Goal: Task Accomplishment & Management: Use online tool/utility

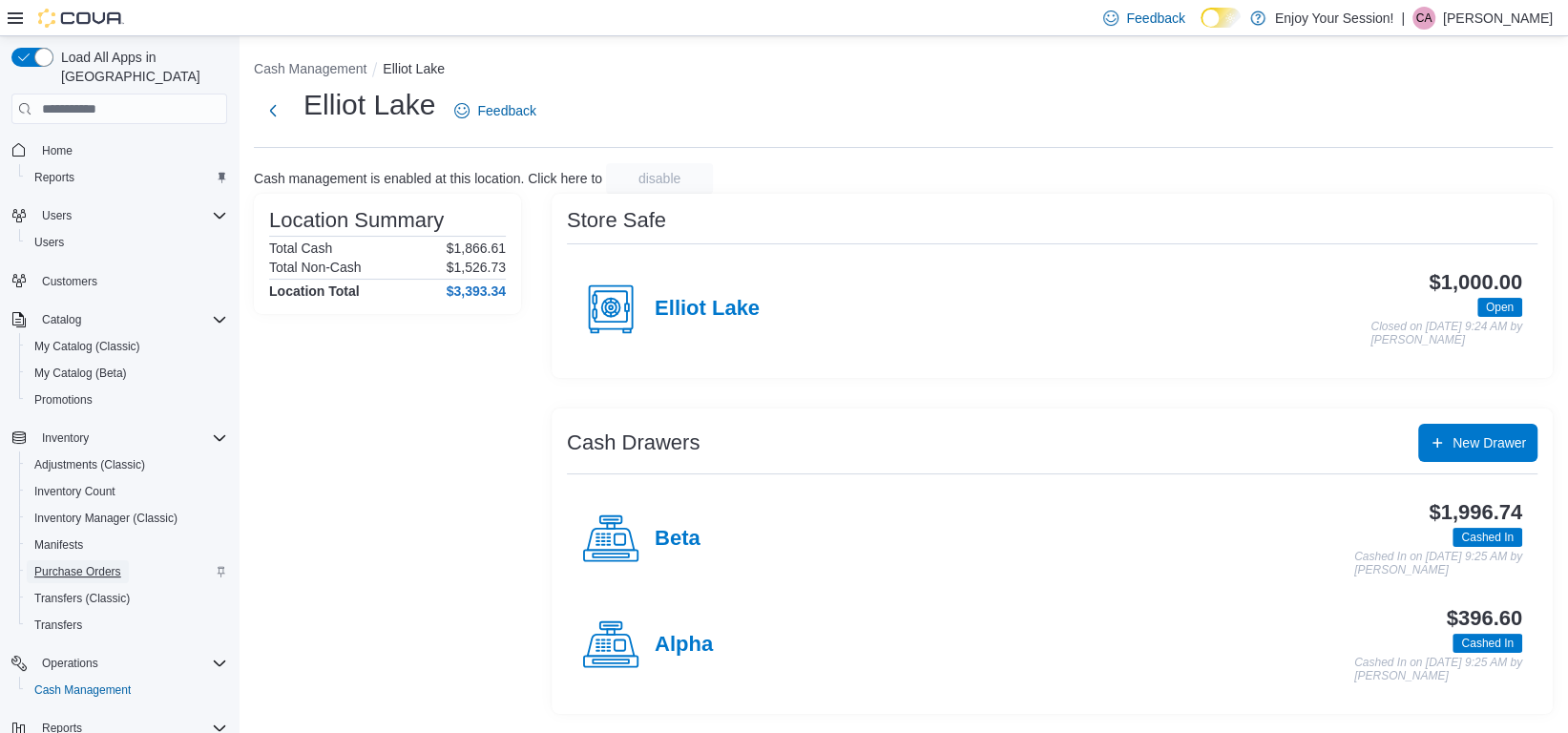
click at [71, 564] on span "Purchase Orders" at bounding box center [78, 571] width 87 height 15
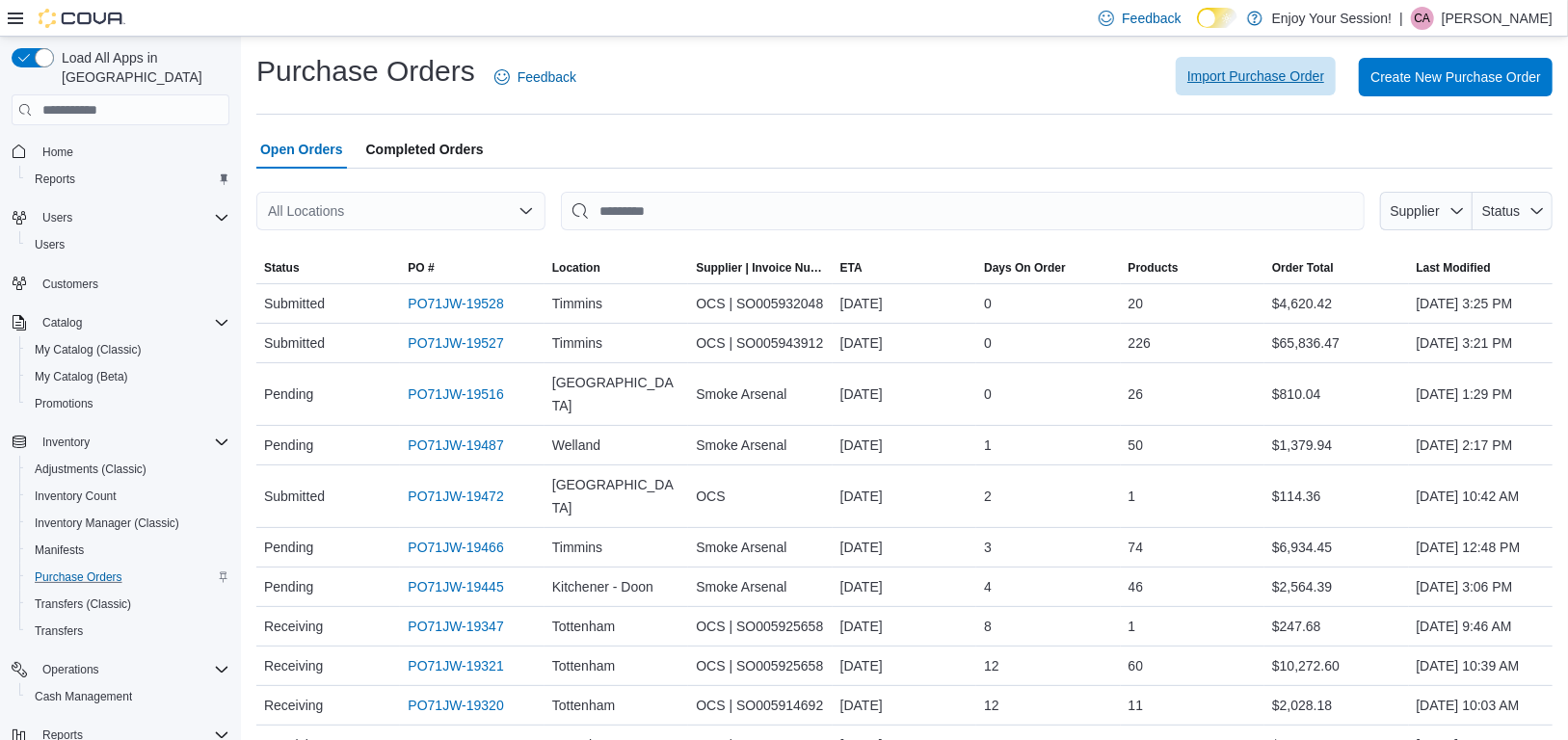
click at [1219, 64] on span "Import Purchase Order" at bounding box center [1256, 76] width 137 height 39
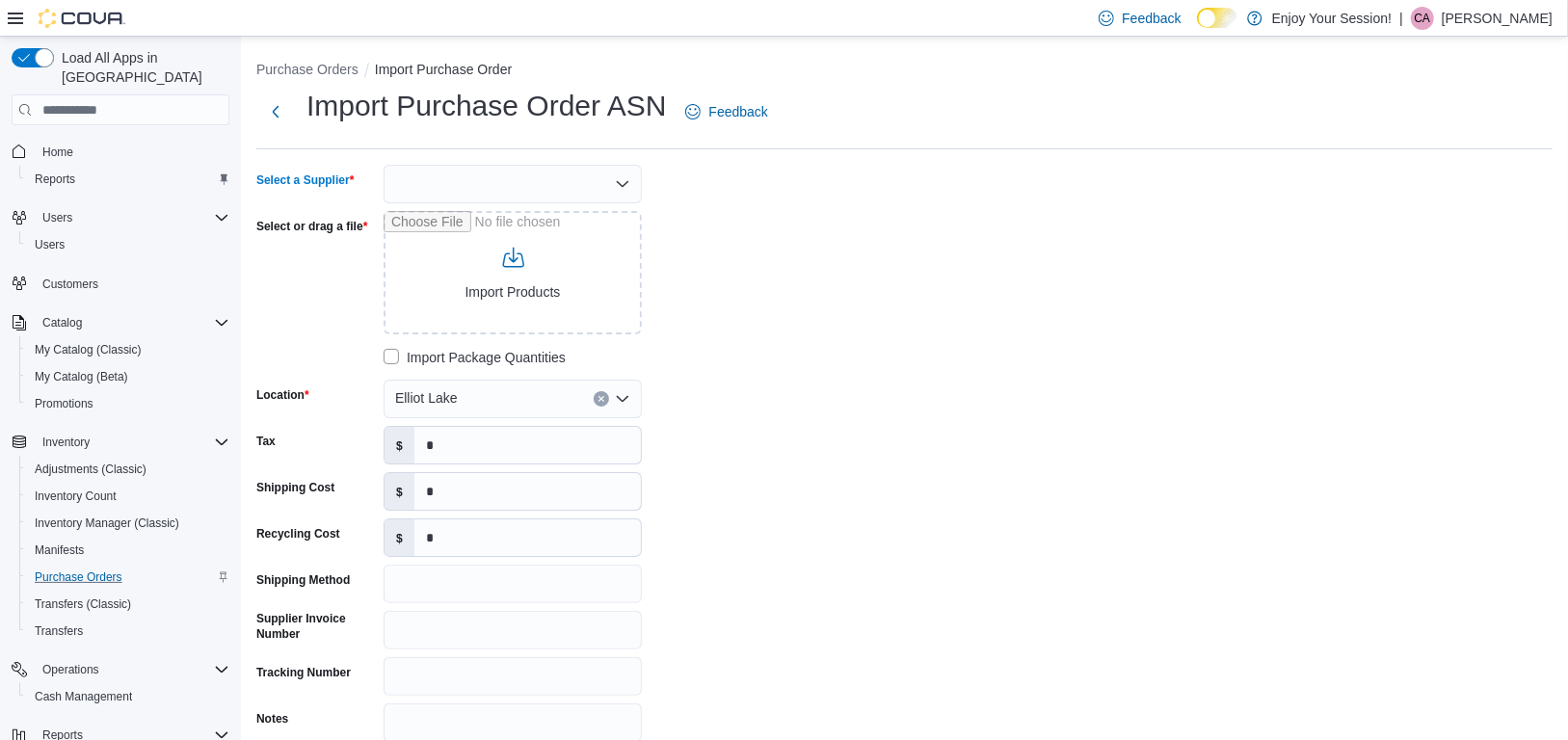
click at [565, 188] on div at bounding box center [512, 184] width 258 height 39
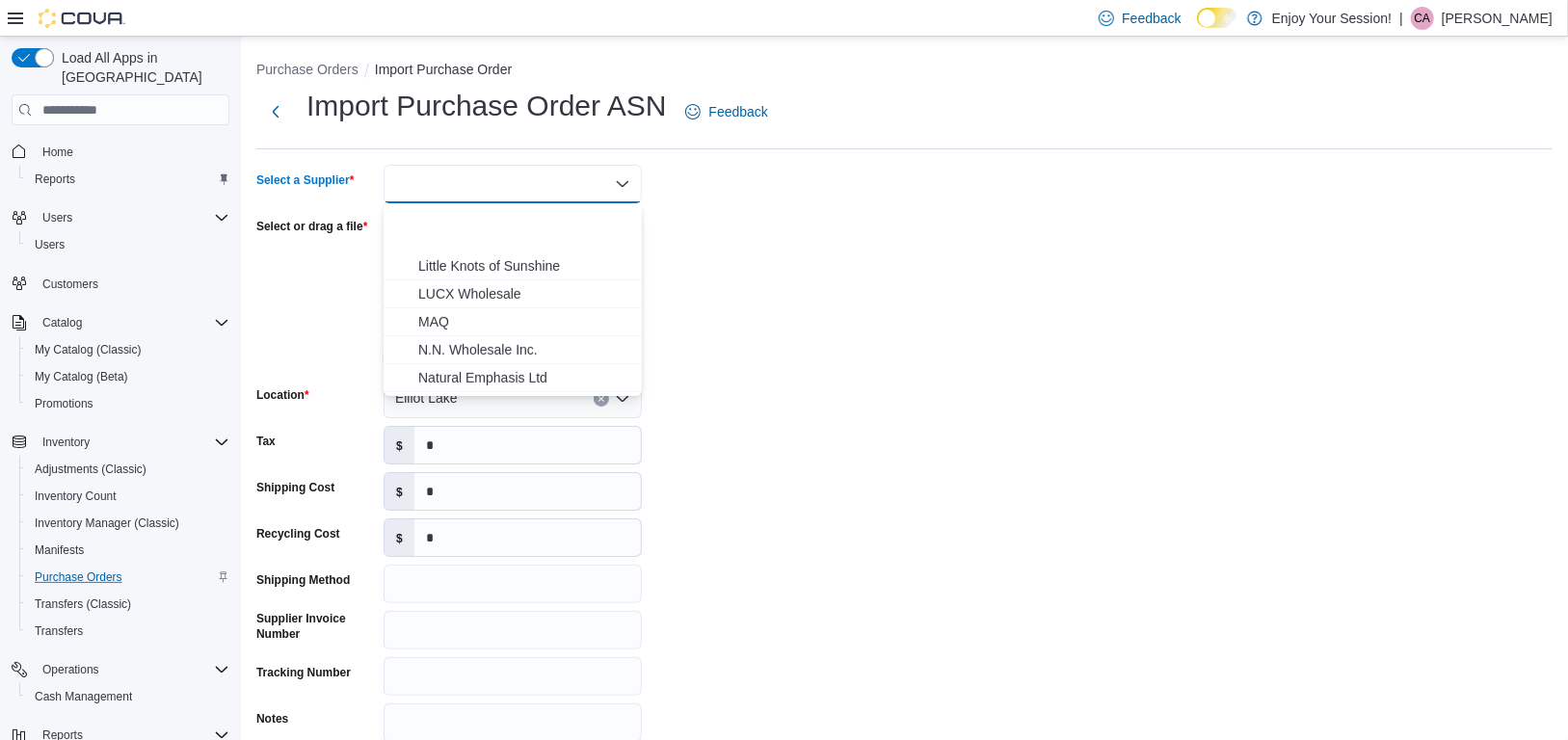
scroll to position [578, 0]
click at [487, 307] on span "OCS" at bounding box center [524, 309] width 212 height 19
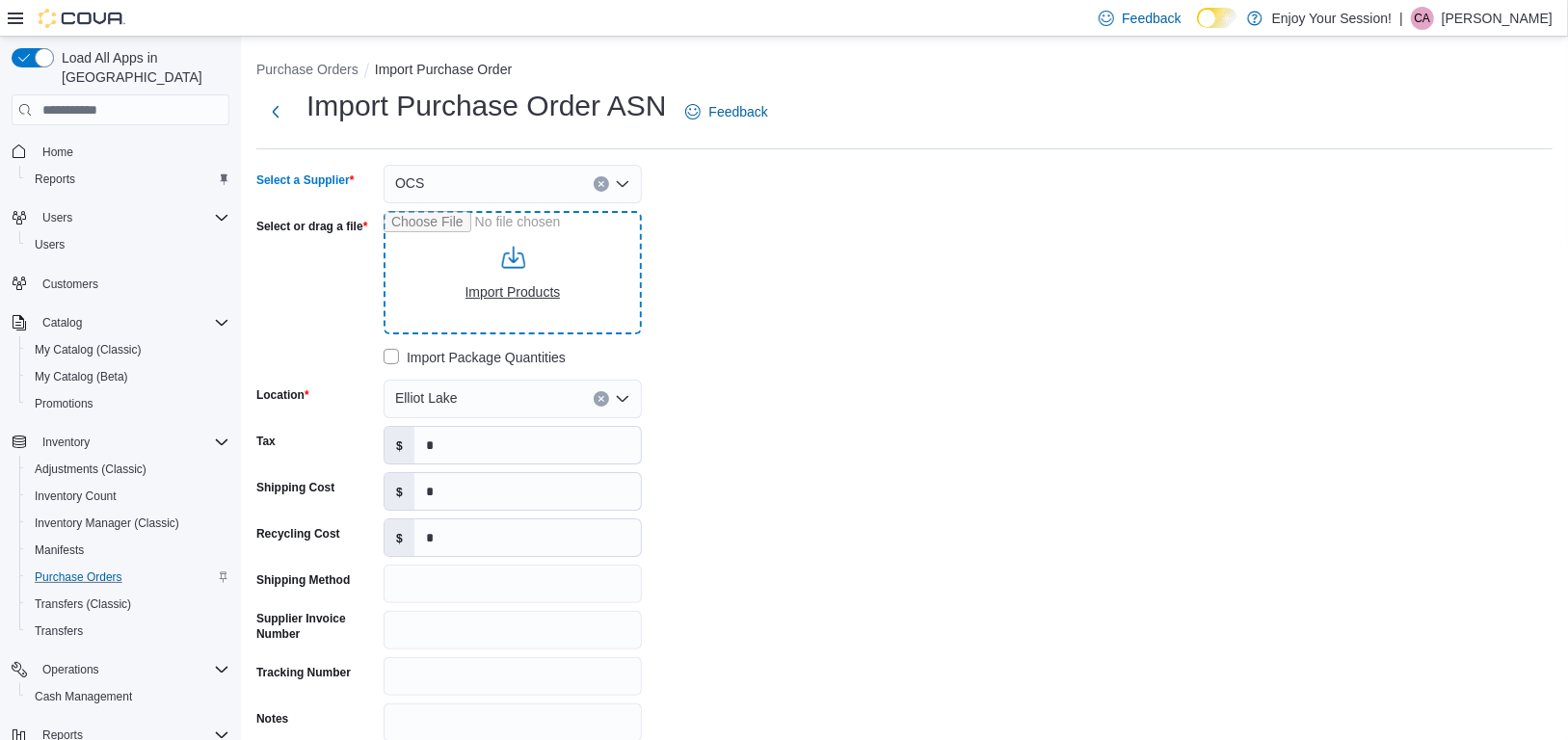
click at [504, 290] on input "Select or drag a file" at bounding box center [512, 272] width 258 height 124
